Goal: Task Accomplishment & Management: Use online tool/utility

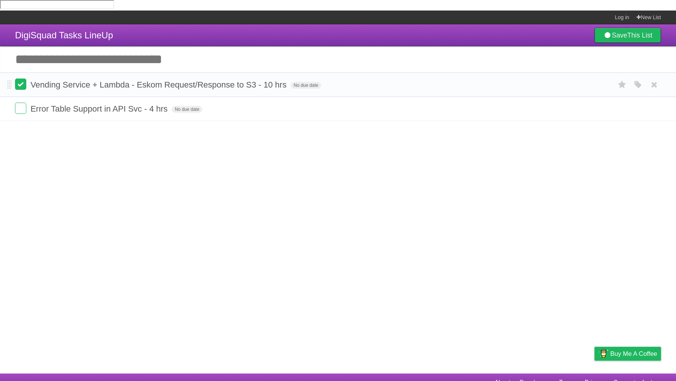
click at [21, 79] on label at bounding box center [20, 84] width 11 height 11
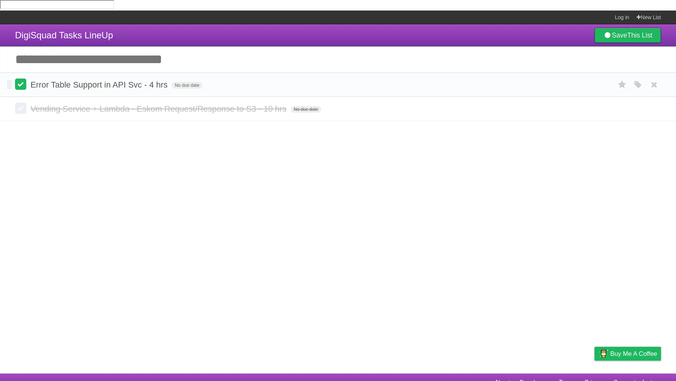
click at [21, 79] on label at bounding box center [20, 84] width 11 height 11
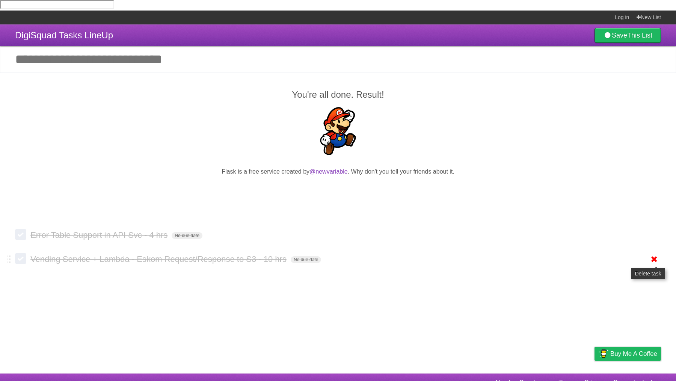
click at [654, 253] on icon at bounding box center [654, 259] width 11 height 12
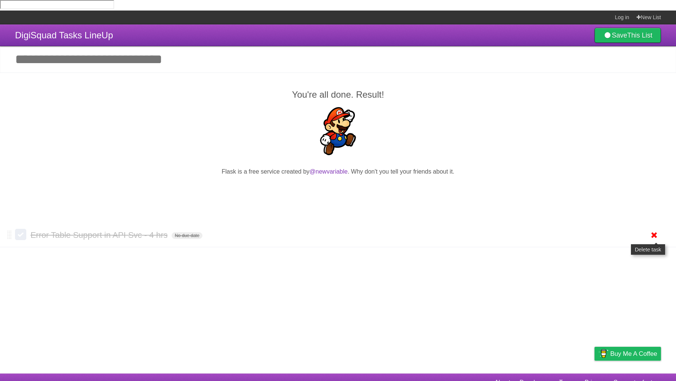
click at [654, 229] on icon at bounding box center [654, 235] width 11 height 12
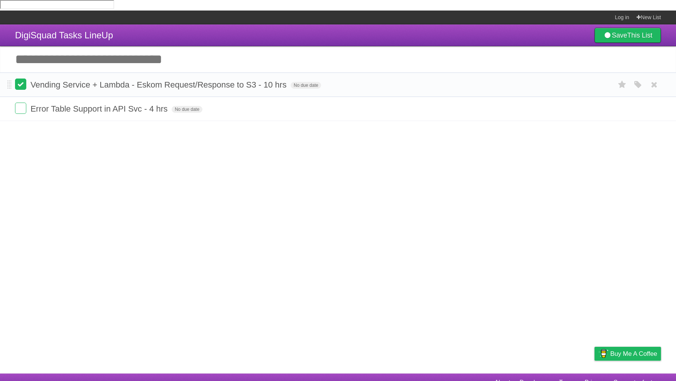
click at [20, 80] on label at bounding box center [20, 84] width 11 height 11
click at [21, 103] on label at bounding box center [20, 108] width 11 height 11
click at [654, 103] on icon at bounding box center [654, 109] width 11 height 12
click at [655, 79] on icon at bounding box center [654, 85] width 11 height 12
click at [620, 30] on link "Save This List" at bounding box center [628, 35] width 67 height 15
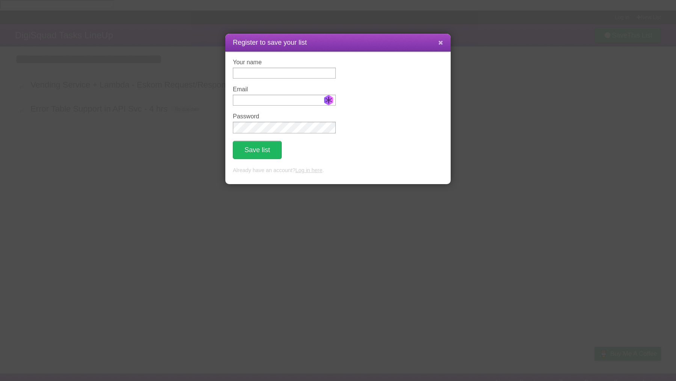
click at [441, 44] on icon at bounding box center [441, 42] width 5 height 6
